Goal: Task Accomplishment & Management: Manage account settings

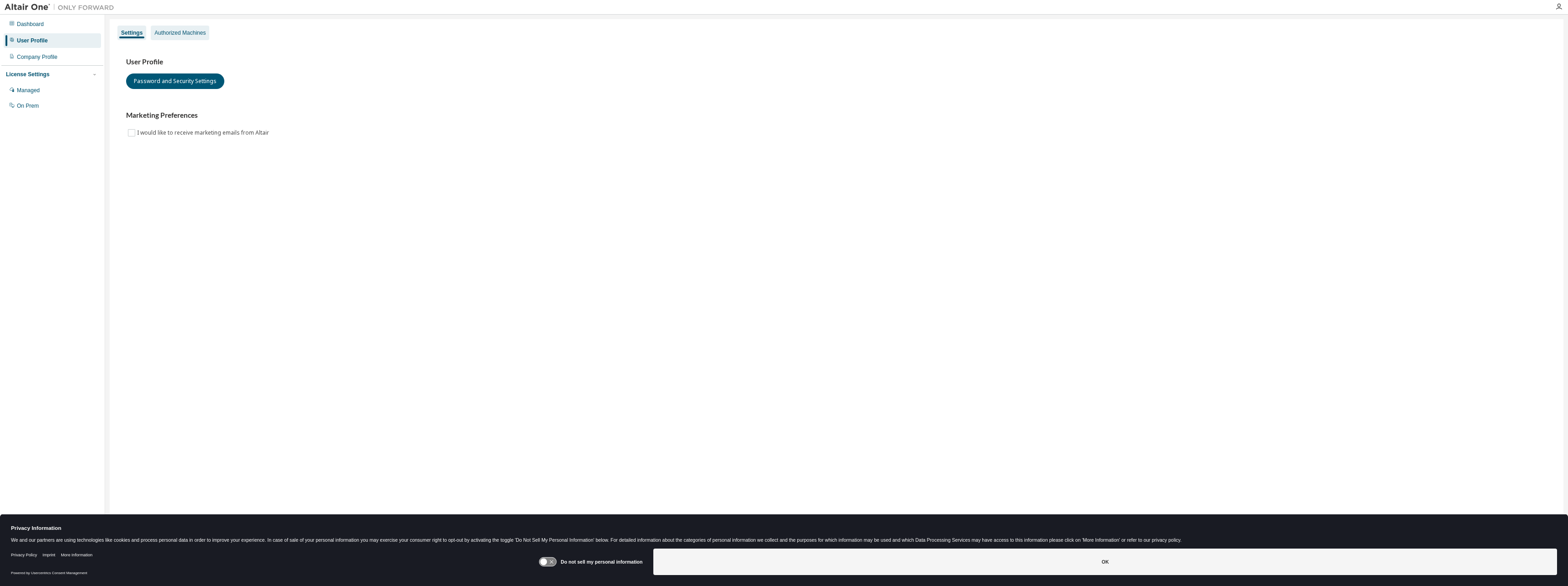
click at [165, 33] on div "Authorized Machines" at bounding box center [180, 33] width 52 height 7
